Goal: Task Accomplishment & Management: Use online tool/utility

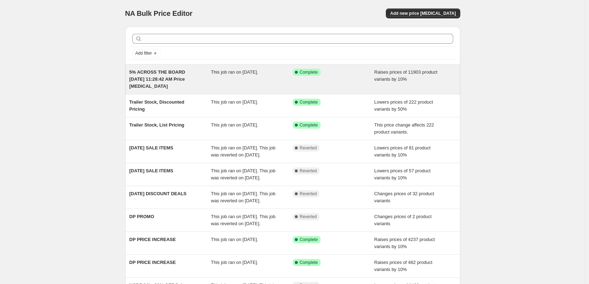
click at [163, 73] on span "5% ACROSS THE BOARD [DATE] 11:28:42 AM Price [MEDICAL_DATA]" at bounding box center [158, 79] width 56 height 19
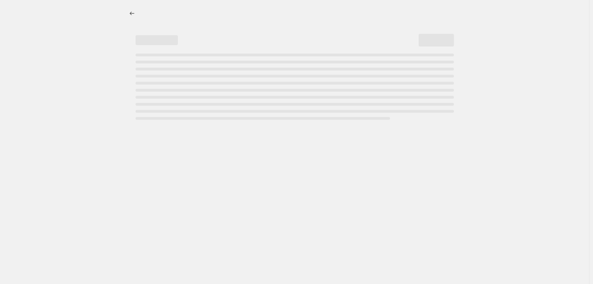
select select "percentage"
select select "remove"
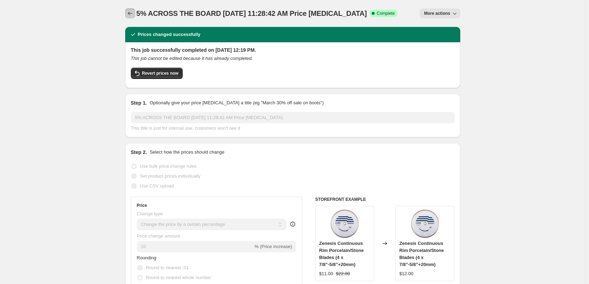
click at [130, 12] on icon "Price change jobs" at bounding box center [130, 13] width 7 height 7
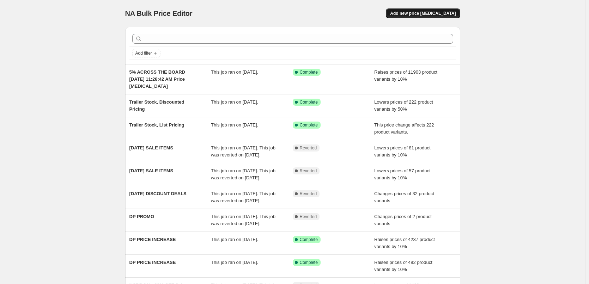
click at [423, 13] on span "Add new price [MEDICAL_DATA]" at bounding box center [423, 14] width 66 height 6
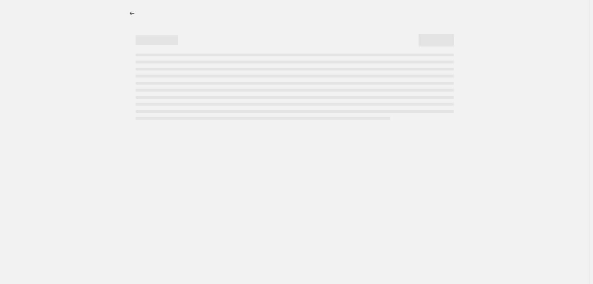
select select "percentage"
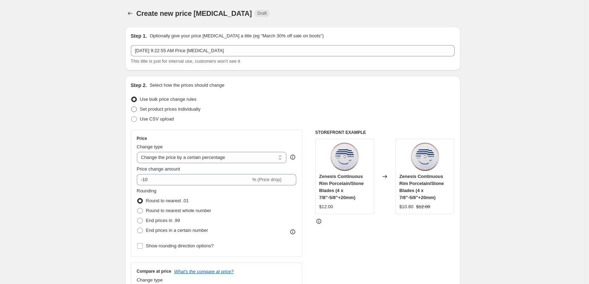
click at [136, 109] on span at bounding box center [134, 110] width 6 height 6
click at [132, 107] on input "Set product prices individually" at bounding box center [131, 107] width 0 height 0
radio input "true"
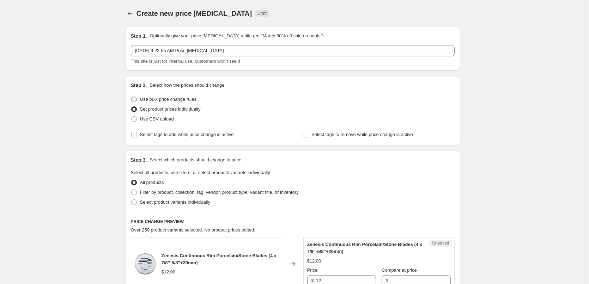
click at [135, 99] on span at bounding box center [134, 100] width 6 height 6
click at [132, 97] on input "Use bulk price change rules" at bounding box center [131, 97] width 0 height 0
radio input "true"
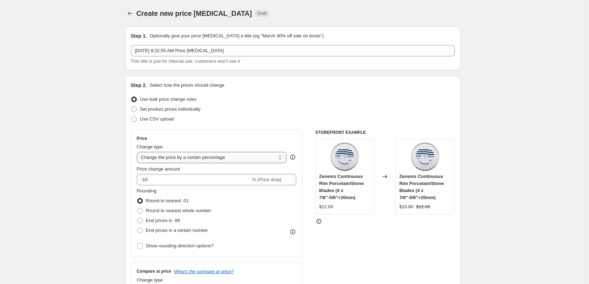
click at [283, 157] on select "Change the price to a certain amount Change the price by a certain amount Chang…" at bounding box center [212, 157] width 150 height 11
select select "margin"
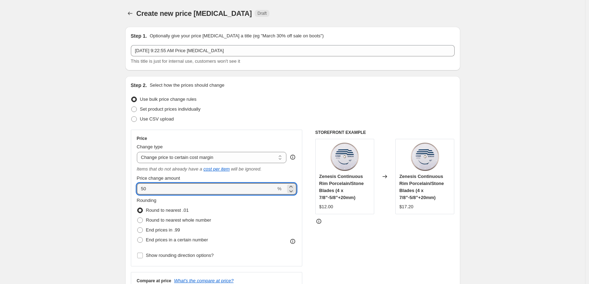
drag, startPoint x: 154, startPoint y: 188, endPoint x: 92, endPoint y: 188, distance: 62.1
type input "25"
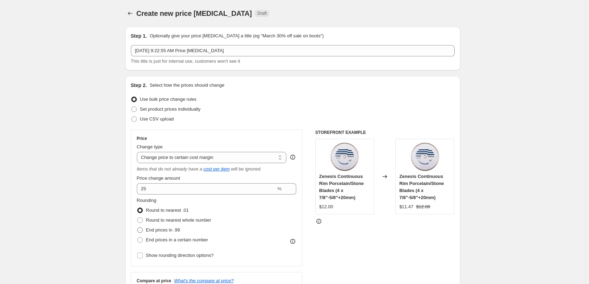
click at [142, 231] on span at bounding box center [140, 231] width 6 height 6
click at [138, 228] on input "End prices in .99" at bounding box center [137, 228] width 0 height 0
radio input "true"
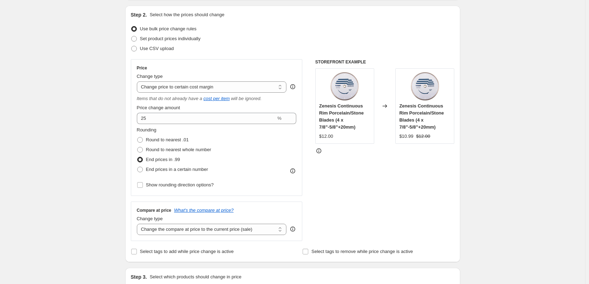
scroll to position [106, 0]
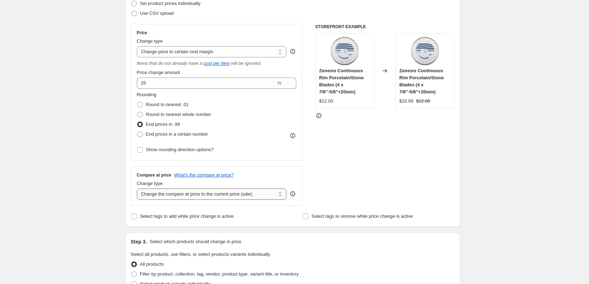
click at [276, 196] on select "Change the compare at price to the current price (sale) Change the compare at p…" at bounding box center [212, 194] width 150 height 11
click at [465, 159] on div "Create new price [MEDICAL_DATA]. This page is ready Create new price [MEDICAL_D…" at bounding box center [293, 257] width 352 height 726
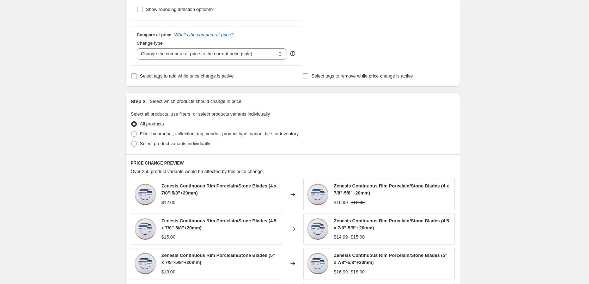
scroll to position [247, 0]
click at [137, 144] on span at bounding box center [134, 143] width 6 height 6
click at [132, 141] on input "Select product variants individually" at bounding box center [131, 140] width 0 height 0
radio input "true"
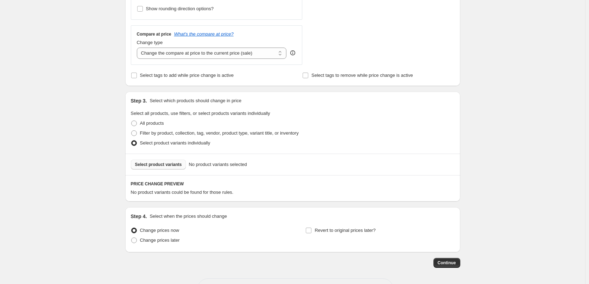
click at [146, 164] on span "Select product variants" at bounding box center [158, 165] width 47 height 6
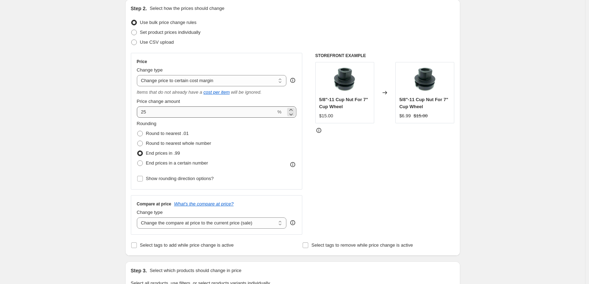
scroll to position [75, 0]
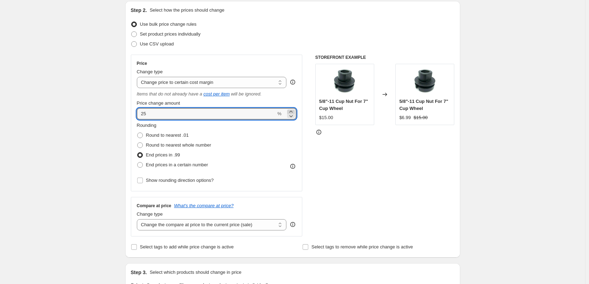
click at [293, 110] on icon at bounding box center [291, 111] width 7 height 7
drag, startPoint x: 157, startPoint y: 114, endPoint x: 127, endPoint y: 116, distance: 30.1
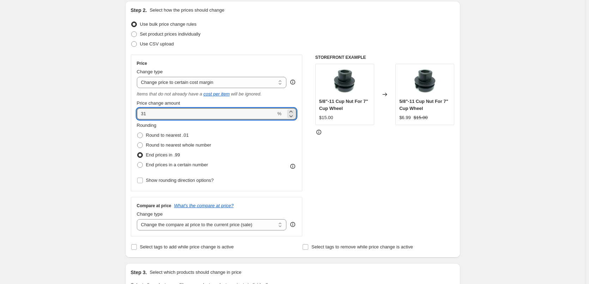
click at [132, 114] on div "Step 2. Select how the prices should change Use bulk price change rules Set pro…" at bounding box center [292, 129] width 335 height 257
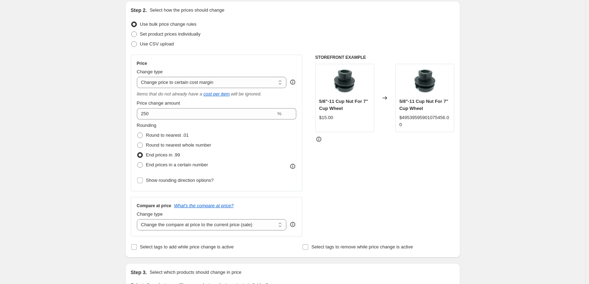
click at [375, 185] on div "STOREFRONT EXAMPLE 5/8"-11 Cup Nut For 7" Cup Wheel $15.00 Changed to 5/8"-11 C…" at bounding box center [385, 146] width 139 height 182
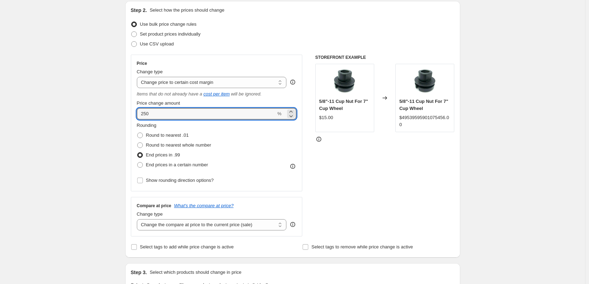
drag, startPoint x: 158, startPoint y: 116, endPoint x: 123, endPoint y: 115, distance: 34.9
click at [123, 115] on div "Step 1. Optionally give your price [MEDICAL_DATA] a title (eg "March 30% off sa…" at bounding box center [290, 217] width 341 height 542
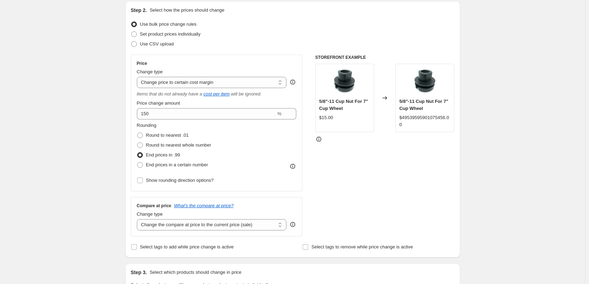
click at [372, 156] on div "STOREFRONT EXAMPLE 5/8"-11 Cup Nut For 7" Cup Wheel $15.00 Changed to 5/8"-11 C…" at bounding box center [385, 146] width 139 height 182
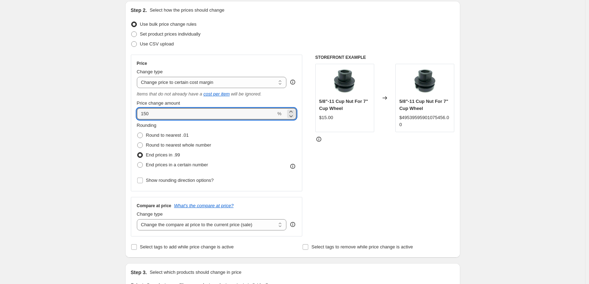
drag, startPoint x: 158, startPoint y: 112, endPoint x: 120, endPoint y: 110, distance: 38.9
click at [120, 110] on div "Create new price [MEDICAL_DATA]. This page is ready Create new price [MEDICAL_D…" at bounding box center [293, 228] width 352 height 606
drag, startPoint x: 161, startPoint y: 114, endPoint x: 97, endPoint y: 110, distance: 64.0
click at [97, 110] on div "Create new price [MEDICAL_DATA]. This page is ready Create new price [MEDICAL_D…" at bounding box center [292, 228] width 585 height 606
type input "60"
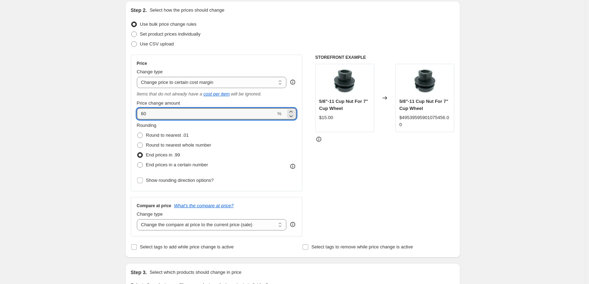
click at [365, 187] on div "STOREFRONT EXAMPLE 5/8"-11 Cup Nut For 7" Cup Wheel $15.00 Changed to 5/8"-11 C…" at bounding box center [385, 146] width 139 height 182
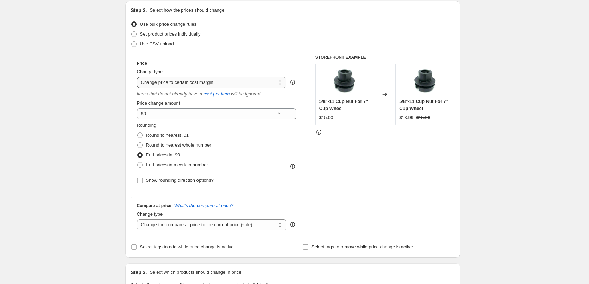
click at [273, 81] on select "Change the price to a certain amount Change the price by a certain amount Chang…" at bounding box center [212, 82] width 150 height 11
select select "to"
click at [138, 77] on select "Change the price to a certain amount Change the price by a certain amount Chang…" at bounding box center [212, 82] width 150 height 11
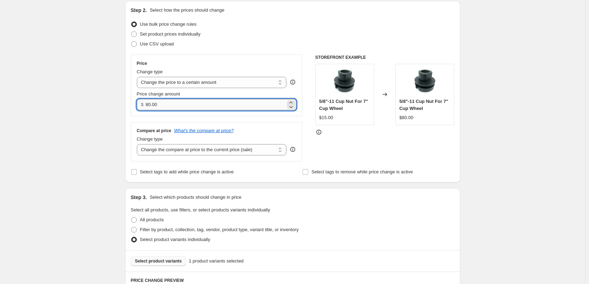
click at [164, 105] on input "80.00" at bounding box center [216, 104] width 140 height 11
click at [293, 102] on icon at bounding box center [290, 103] width 3 height 2
type input "80.01"
click at [402, 149] on div "STOREFRONT EXAMPLE 5/8"-11 Cup Nut For 7" Cup Wheel $15.00 Changed to 5/8"-11 C…" at bounding box center [385, 108] width 139 height 107
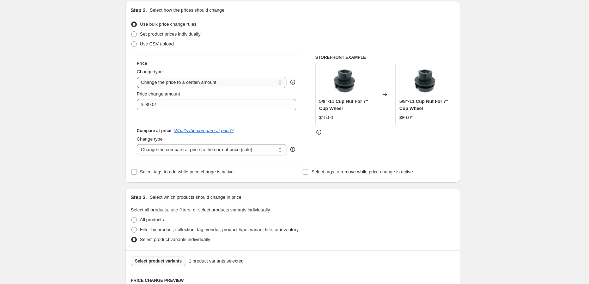
click at [281, 83] on select "Change the price to a certain amount Change the price by a certain amount Chang…" at bounding box center [212, 82] width 150 height 11
select select "by"
click at [138, 77] on select "Change the price to a certain amount Change the price by a certain amount Chang…" at bounding box center [212, 82] width 150 height 11
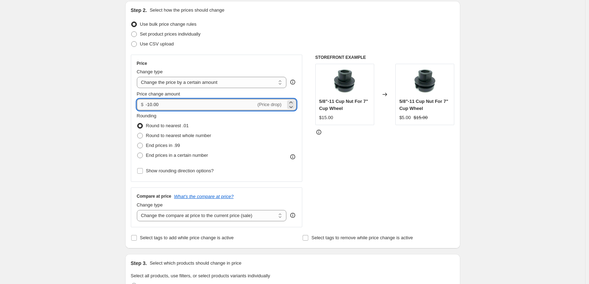
click at [174, 106] on input "-10.00" at bounding box center [201, 104] width 110 height 11
drag, startPoint x: 173, startPoint y: 106, endPoint x: 123, endPoint y: 104, distance: 50.1
click at [123, 104] on div "Step 1. Optionally give your price [MEDICAL_DATA] a title (eg "March 30% off sa…" at bounding box center [290, 212] width 341 height 533
type input "10.00"
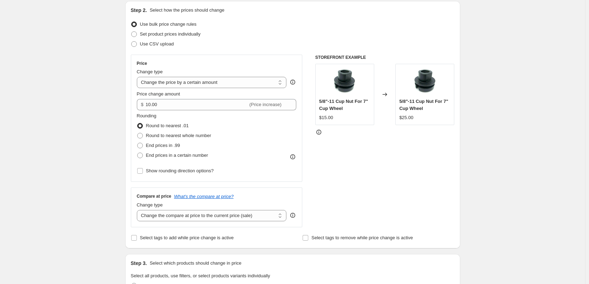
click at [379, 156] on div "STOREFRONT EXAMPLE 5/8"-11 Cup Nut For 7" Cup Wheel $15.00 Changed to 5/8"-11 C…" at bounding box center [385, 141] width 139 height 173
click at [281, 81] on select "Change the price to a certain amount Change the price by a certain amount Chang…" at bounding box center [212, 82] width 150 height 11
select select "percentage"
click at [138, 77] on select "Change the price to a certain amount Change the price by a certain amount Chang…" at bounding box center [212, 82] width 150 height 11
type input "-15"
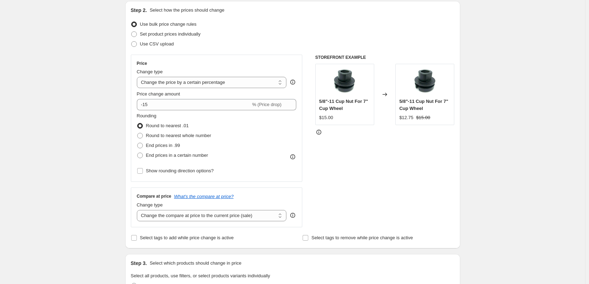
click at [392, 151] on div "STOREFRONT EXAMPLE 5/8"-11 Cup Nut For 7" Cup Wheel $15.00 Changed to 5/8"-11 C…" at bounding box center [385, 141] width 139 height 173
click at [321, 132] on icon at bounding box center [319, 132] width 7 height 7
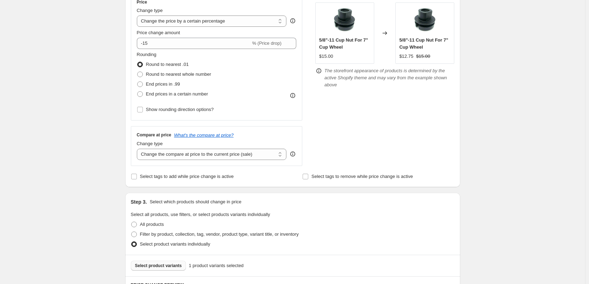
scroll to position [0, 0]
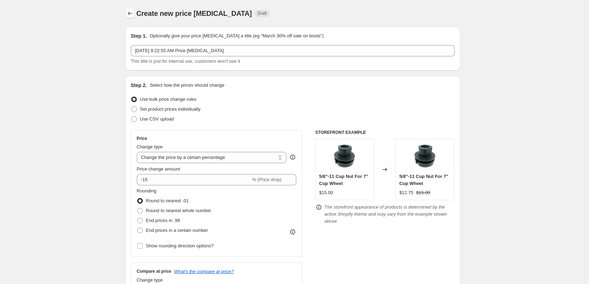
click at [133, 12] on icon "Price change jobs" at bounding box center [130, 13] width 7 height 7
